Goal: Download file/media

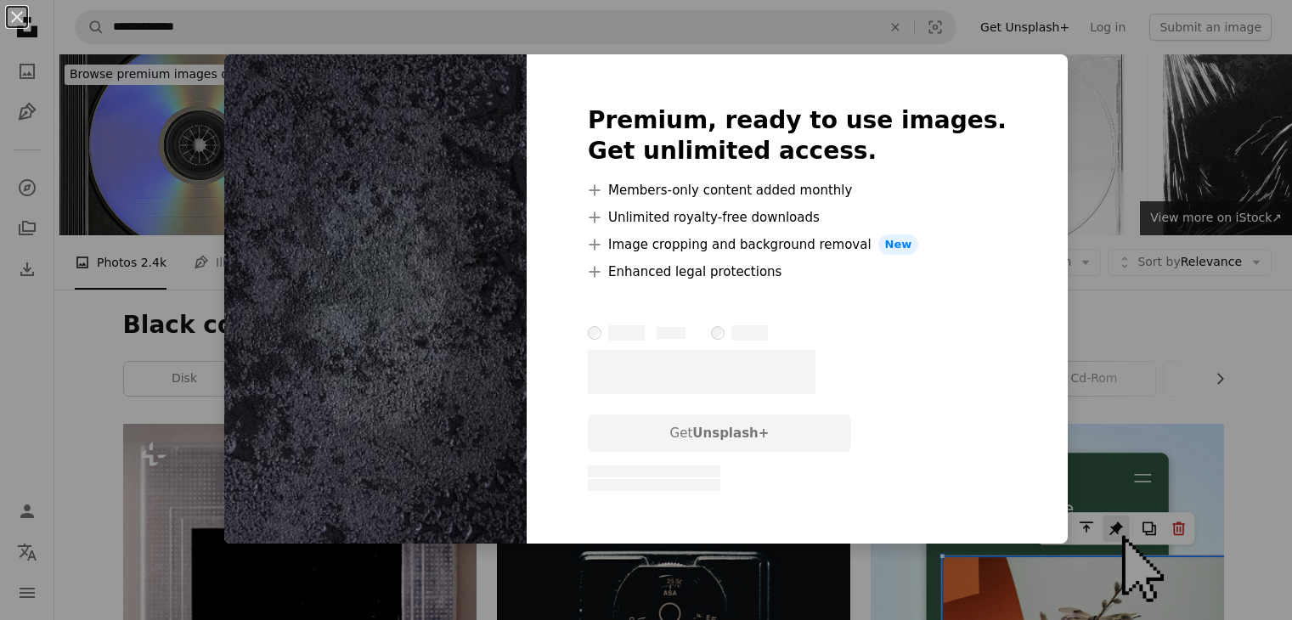
scroll to position [6257, 0]
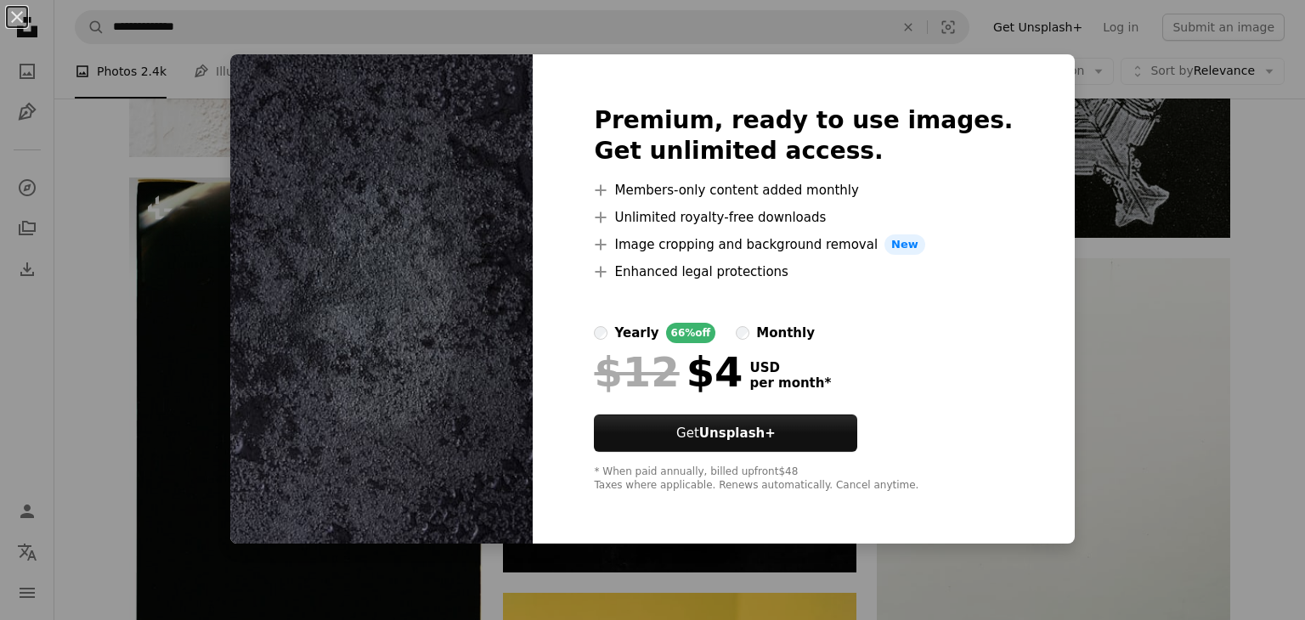
click at [1087, 215] on div "An X shape Premium, ready to use images. Get unlimited access. A plus sign Memb…" at bounding box center [652, 310] width 1305 height 620
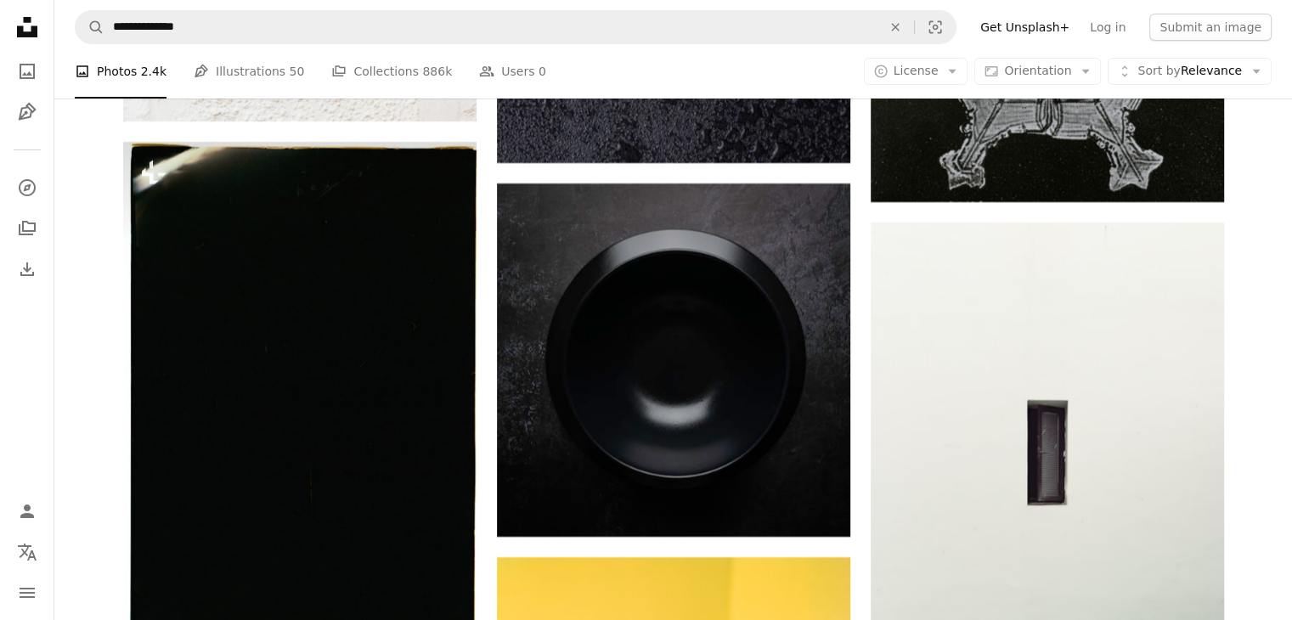
scroll to position [6342, 0]
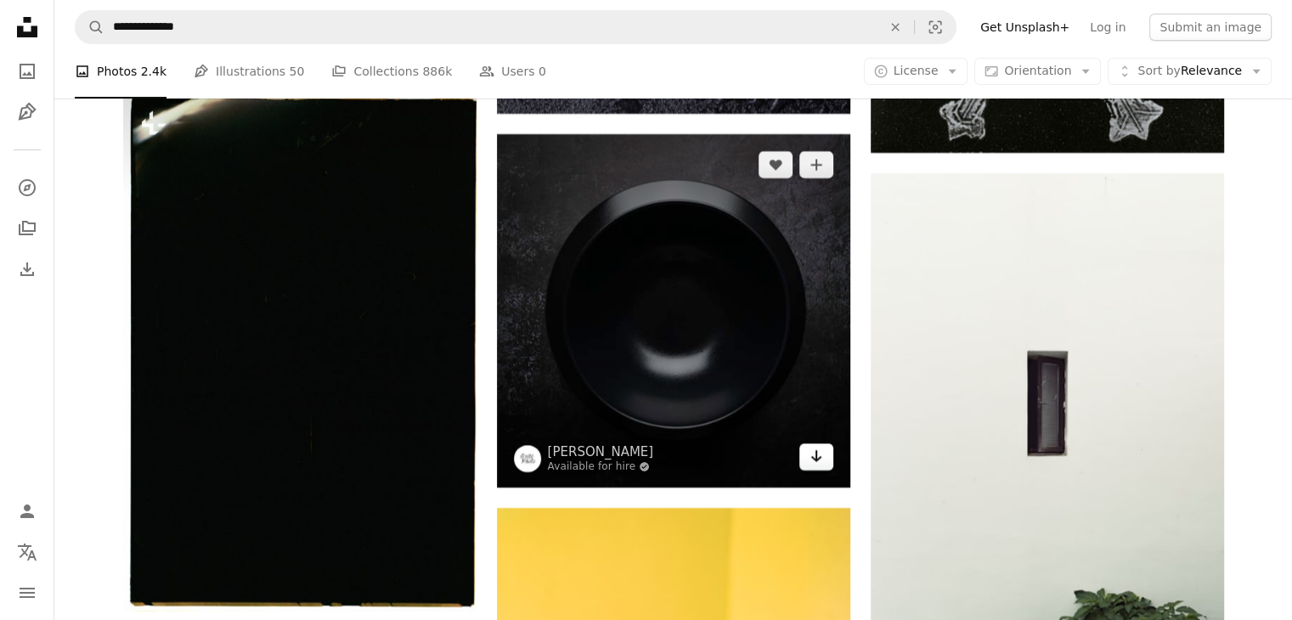
click at [806, 451] on link "Arrow pointing down" at bounding box center [816, 456] width 34 height 27
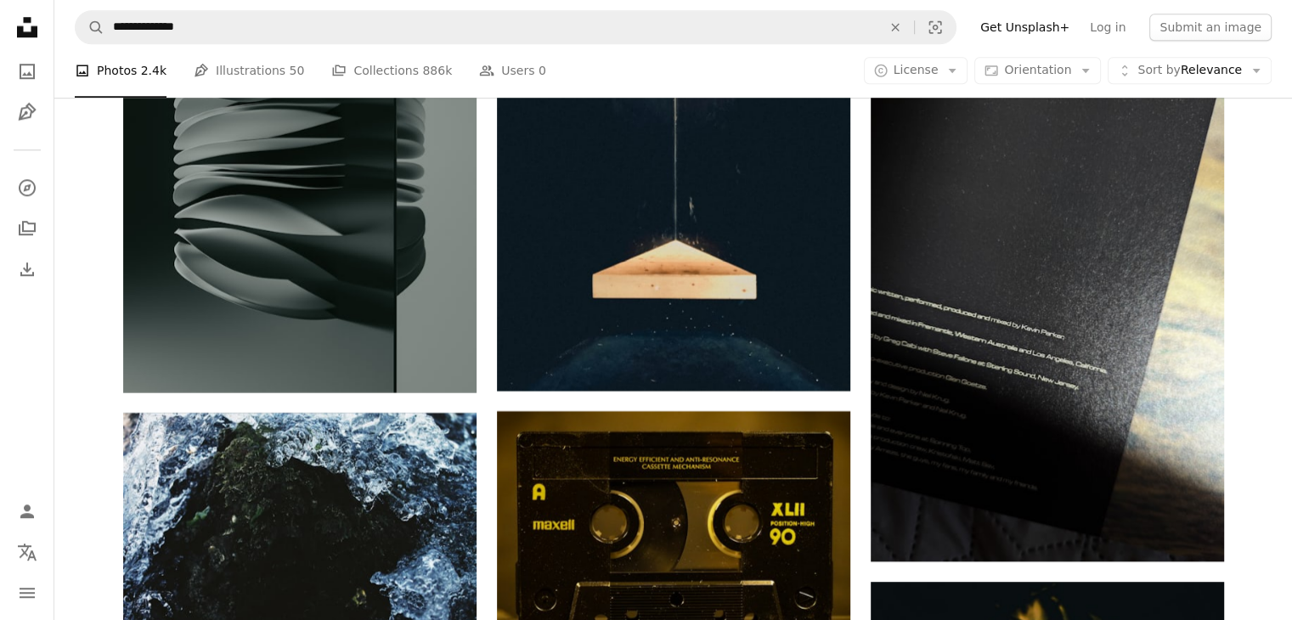
scroll to position [8040, 0]
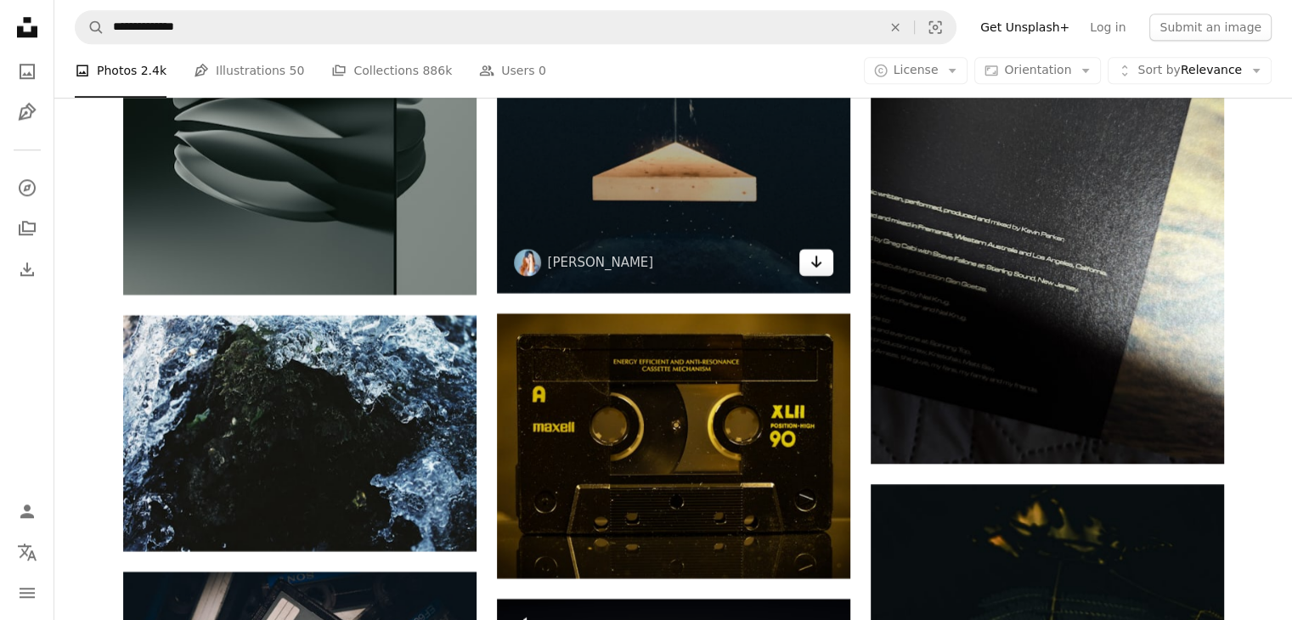
click at [807, 257] on link "Arrow pointing down" at bounding box center [816, 262] width 34 height 27
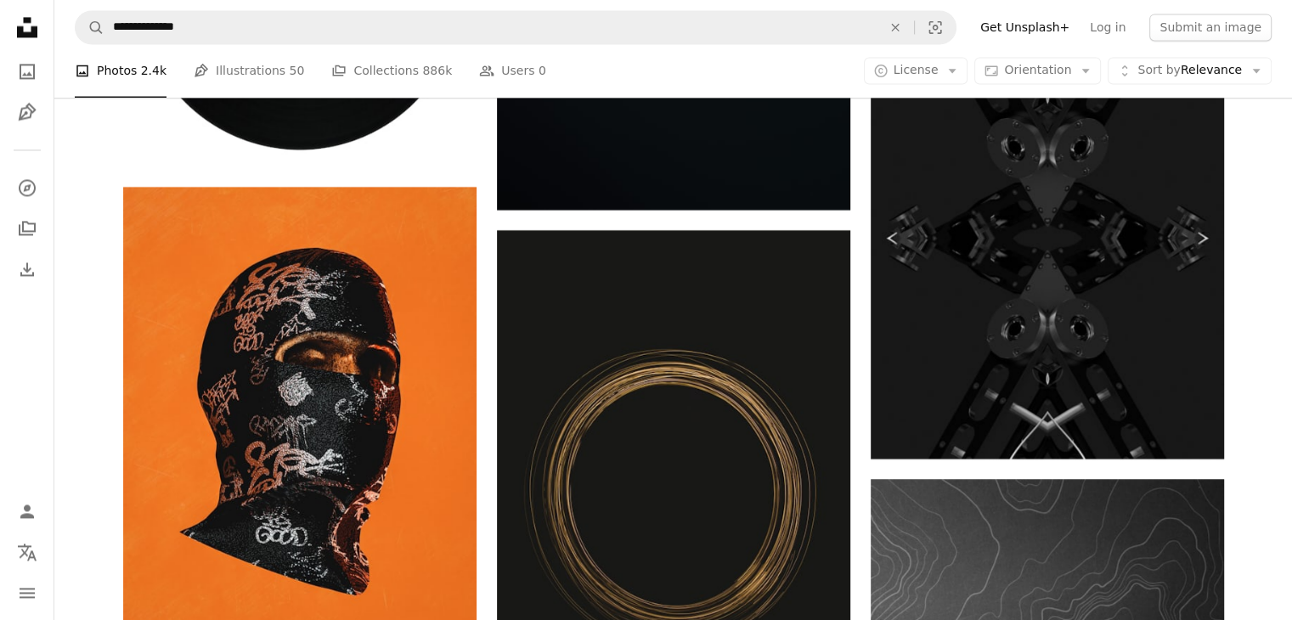
scroll to position [9060, 0]
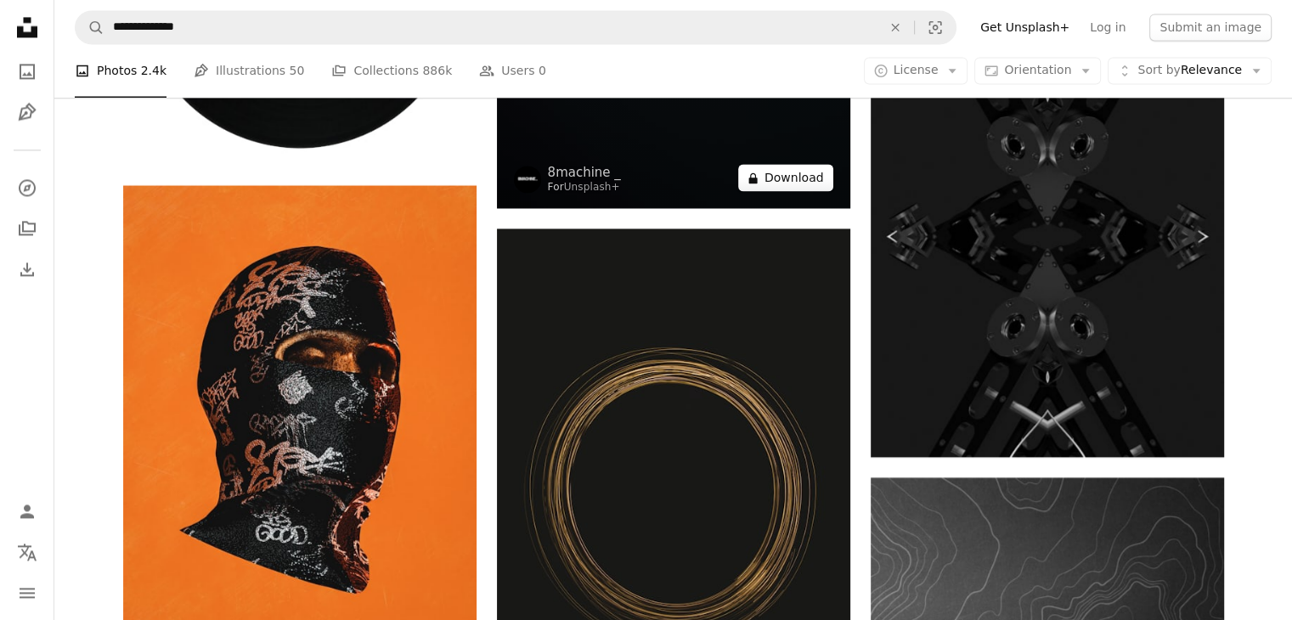
click at [809, 176] on button "A lock Download" at bounding box center [785, 177] width 95 height 27
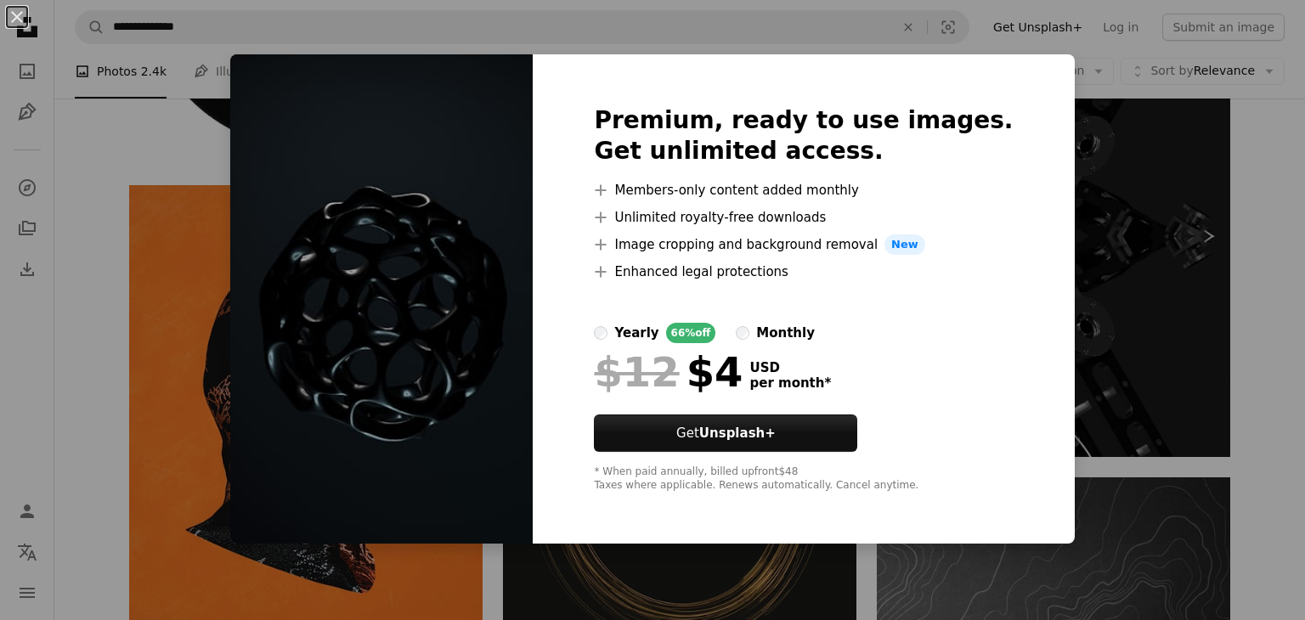
click at [1063, 104] on div "An X shape Premium, ready to use images. Get unlimited access. A plus sign Memb…" at bounding box center [652, 310] width 1305 height 620
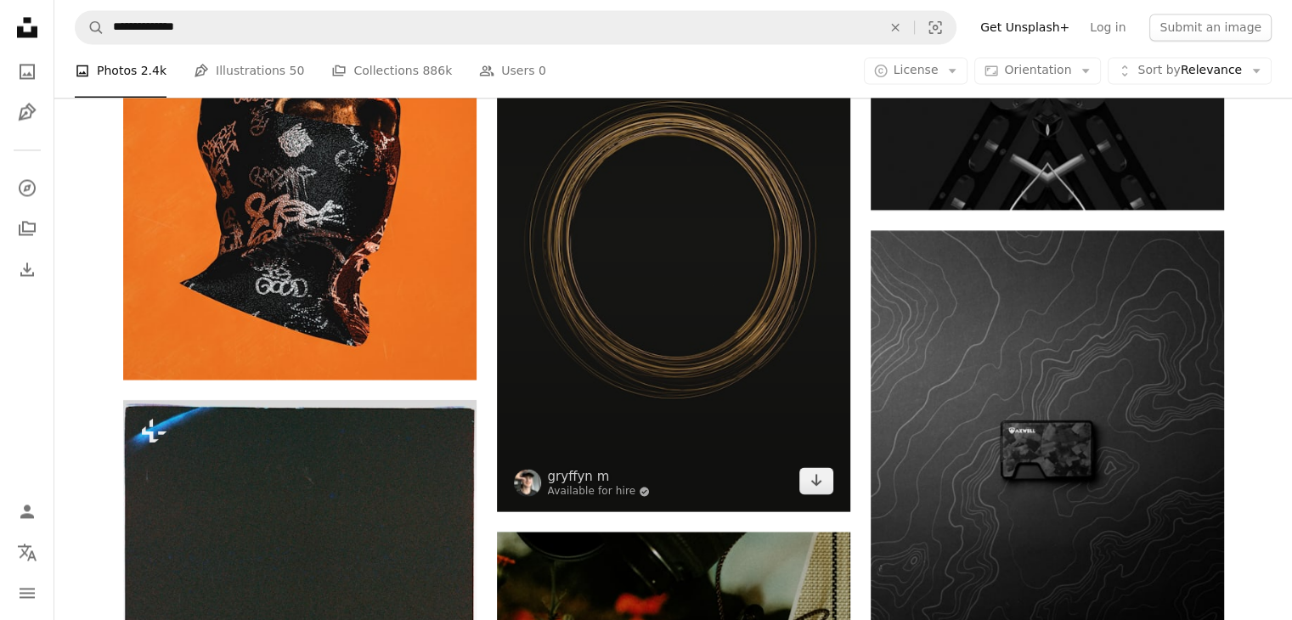
scroll to position [9314, 0]
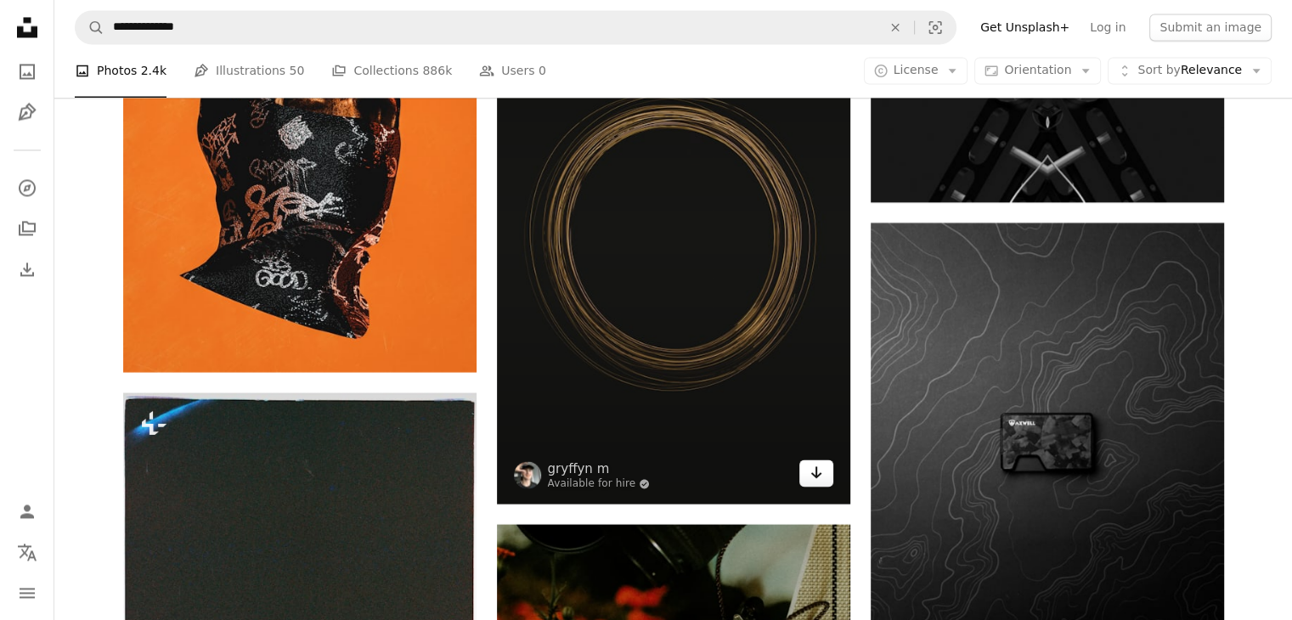
click at [818, 473] on icon "Download" at bounding box center [815, 472] width 11 height 12
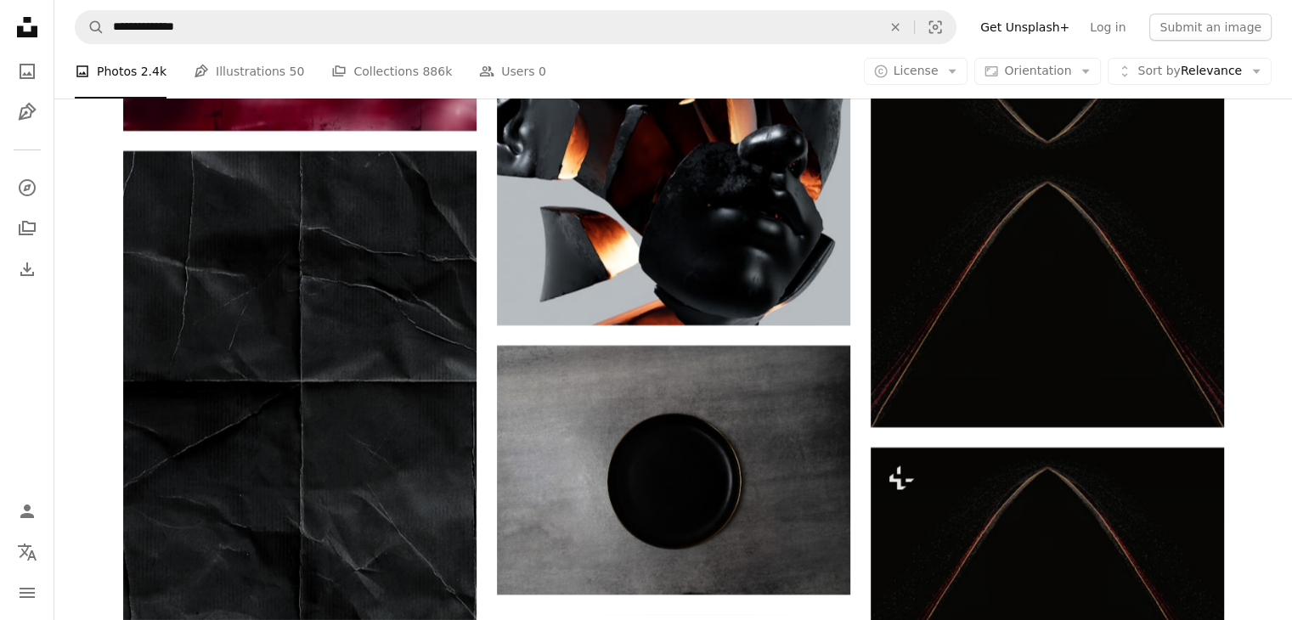
scroll to position [13052, 0]
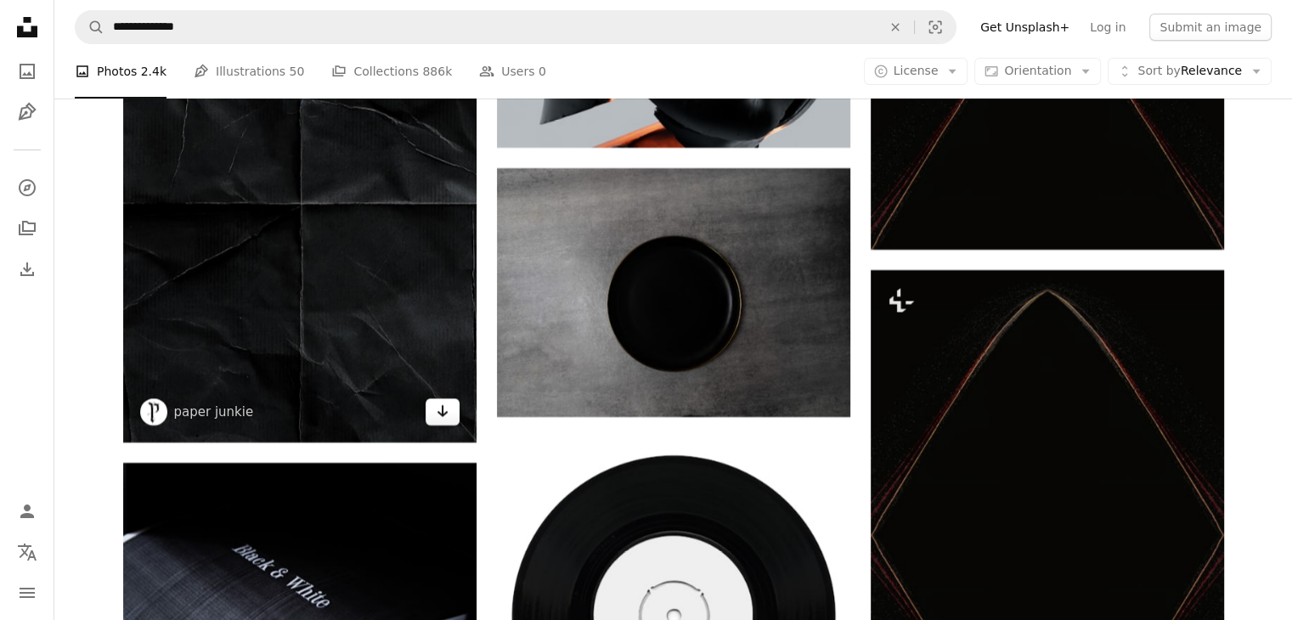
click at [445, 403] on icon "Arrow pointing down" at bounding box center [443, 411] width 14 height 20
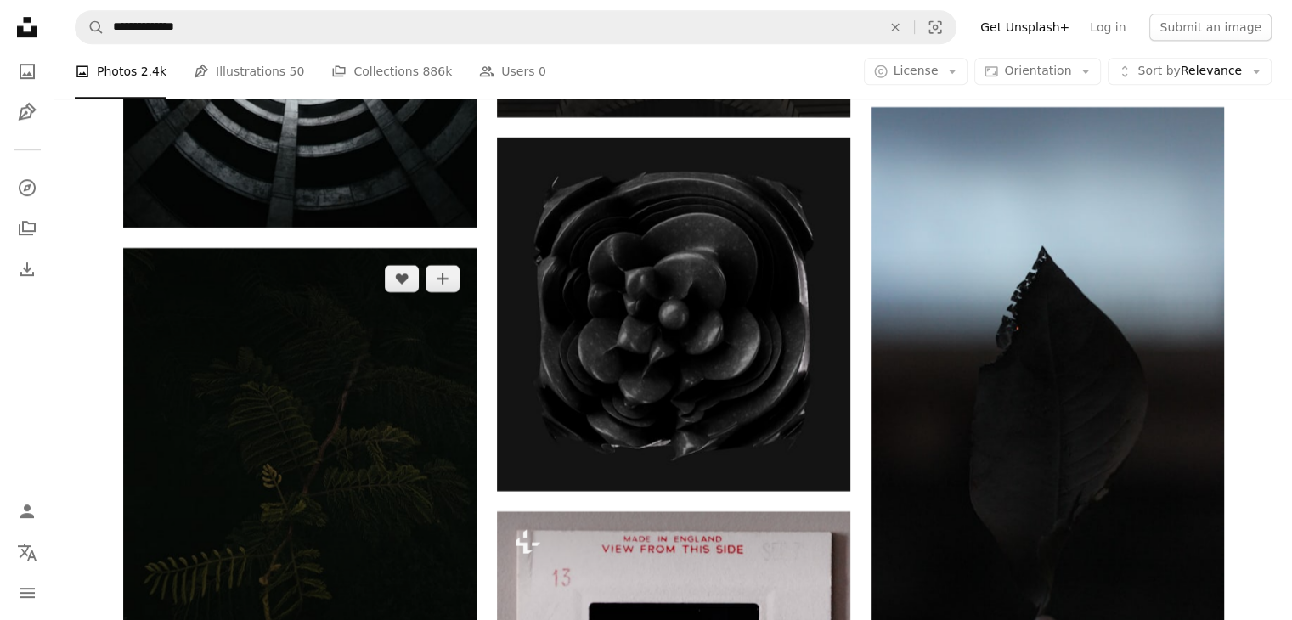
scroll to position [13986, 0]
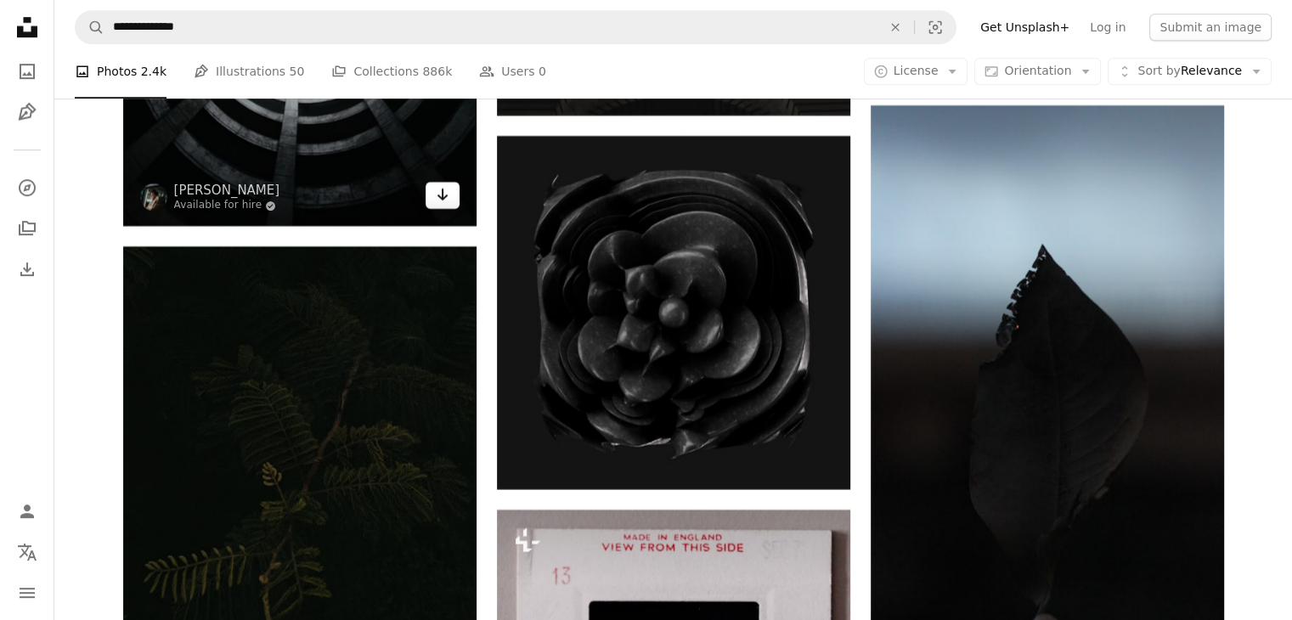
click at [443, 195] on icon "Arrow pointing down" at bounding box center [443, 194] width 14 height 20
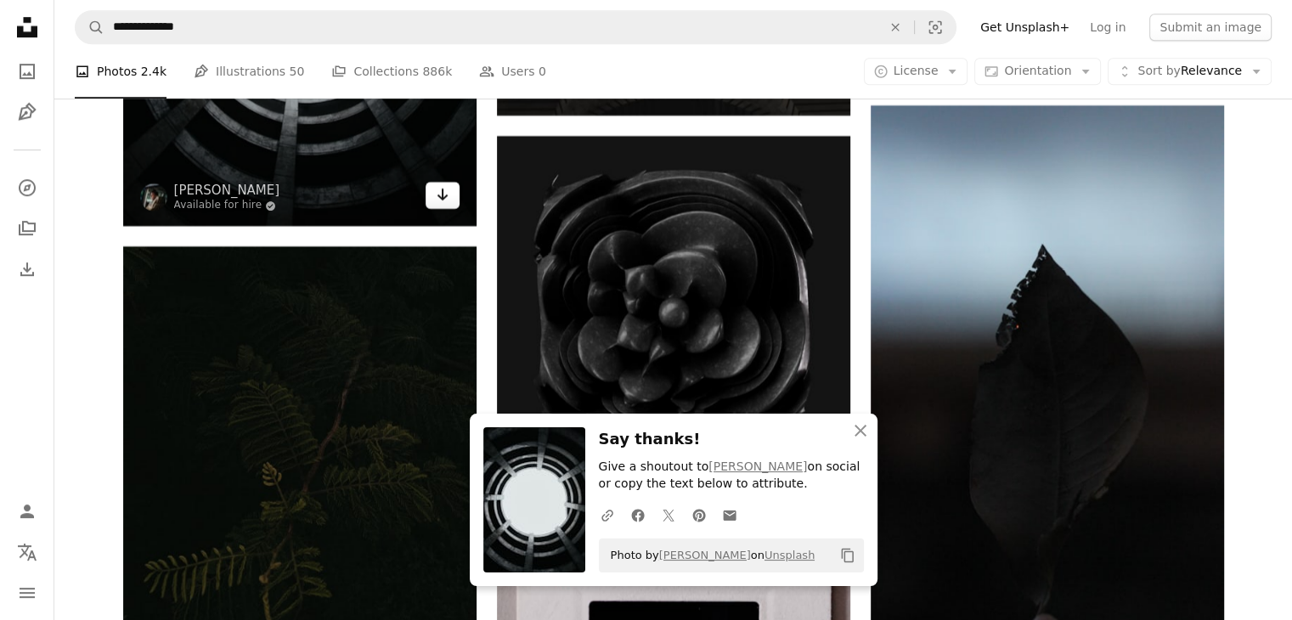
click at [443, 195] on icon "Arrow pointing down" at bounding box center [443, 194] width 14 height 20
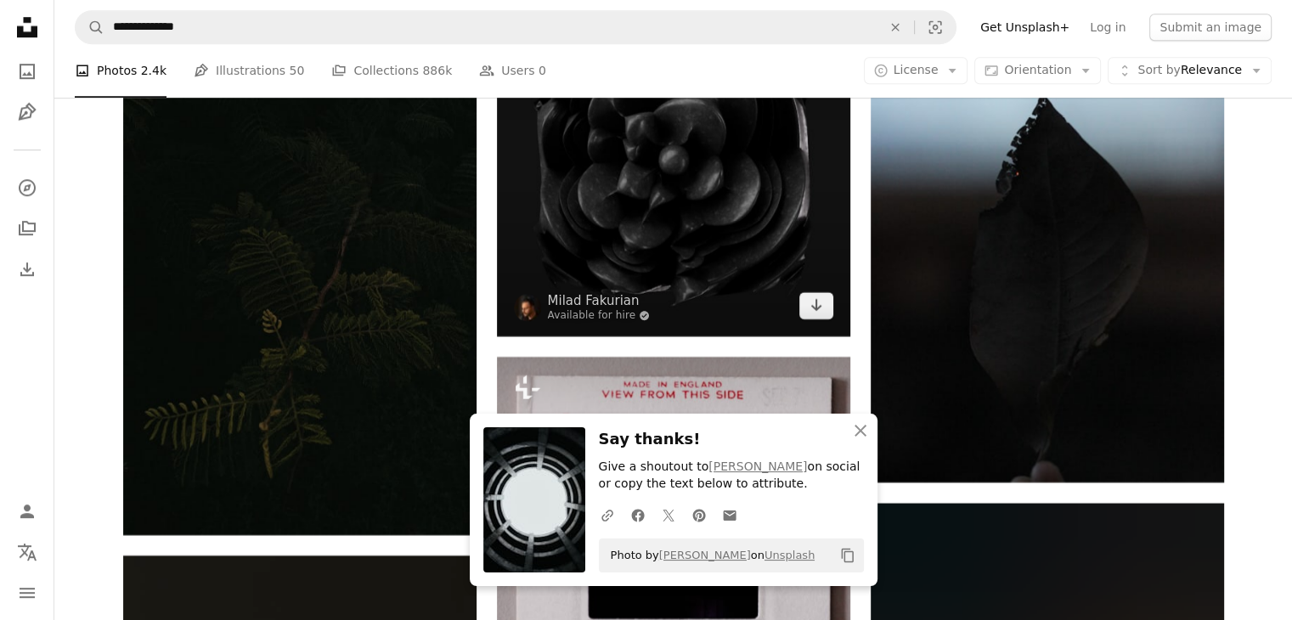
scroll to position [14156, 0]
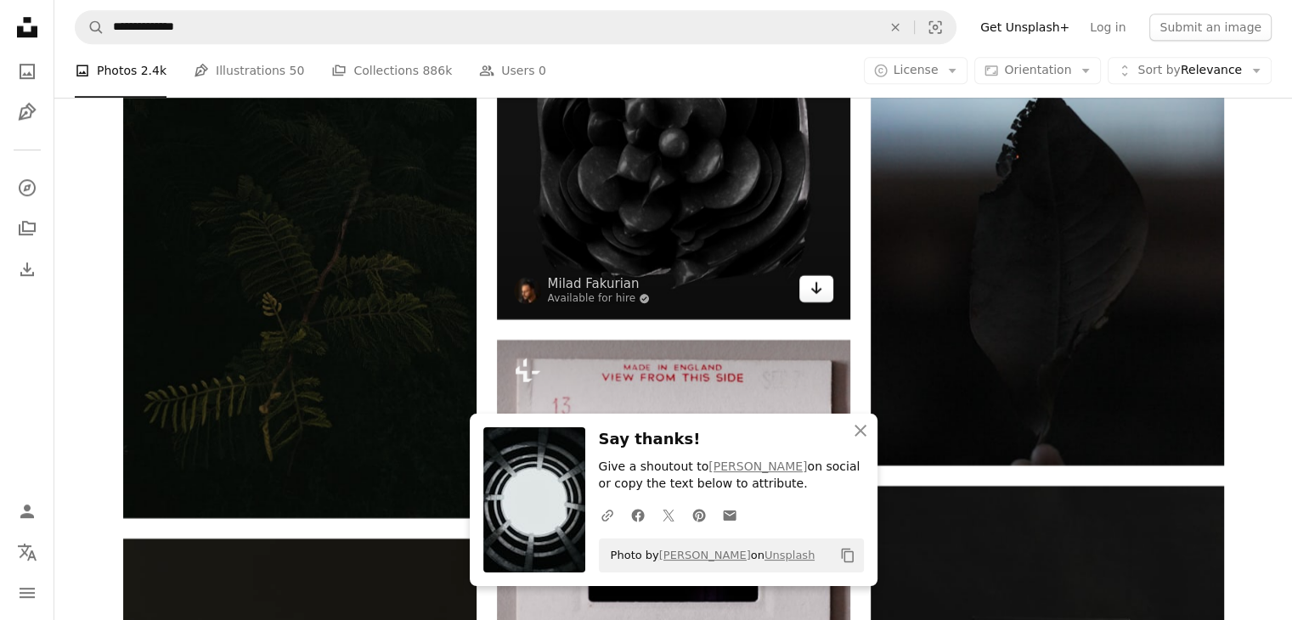
click at [813, 290] on icon "Download" at bounding box center [815, 288] width 11 height 12
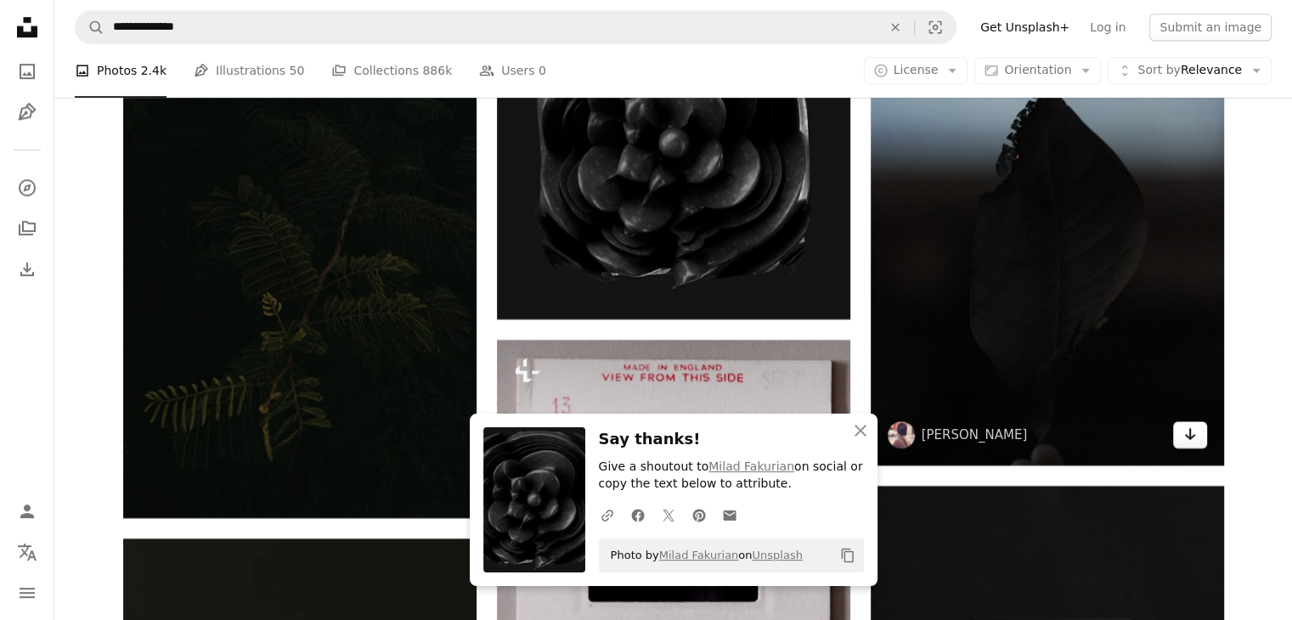
click at [1192, 435] on icon "Arrow pointing down" at bounding box center [1190, 434] width 14 height 20
